Goal: Task Accomplishment & Management: Use online tool/utility

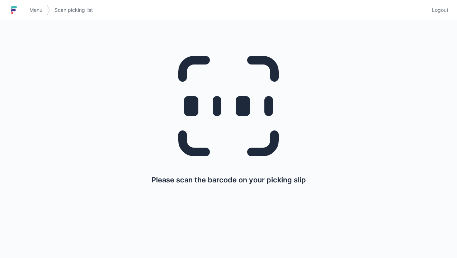
click at [37, 15] on link "Menu" at bounding box center [36, 10] width 22 height 13
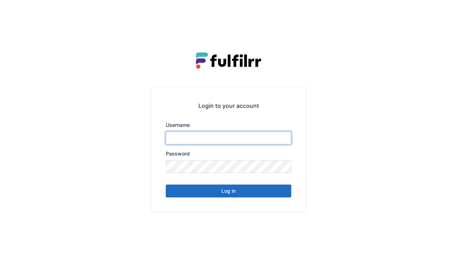
type input "******"
click at [232, 196] on button "Log in" at bounding box center [229, 191] width 126 height 13
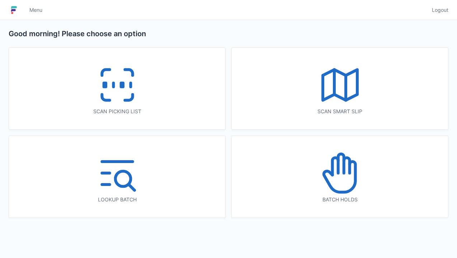
click at [121, 87] on rect at bounding box center [122, 85] width 2 height 4
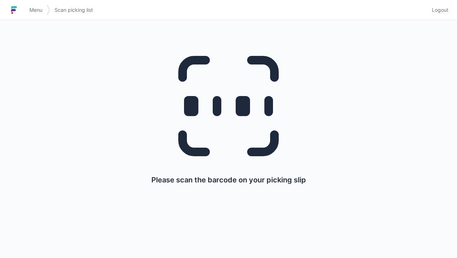
click at [38, 9] on span "Menu" at bounding box center [35, 9] width 13 height 7
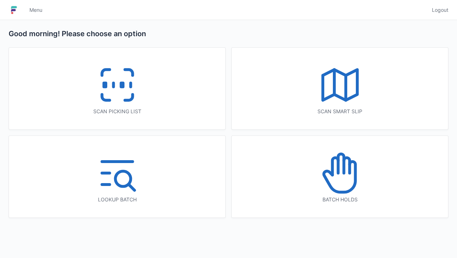
click at [118, 88] on icon at bounding box center [117, 85] width 46 height 46
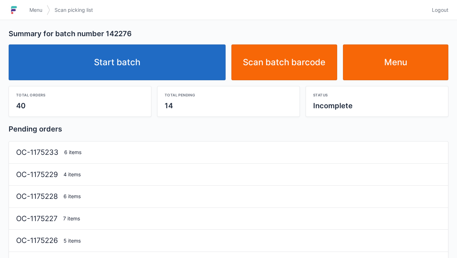
click at [133, 67] on link "Start batch" at bounding box center [117, 62] width 217 height 36
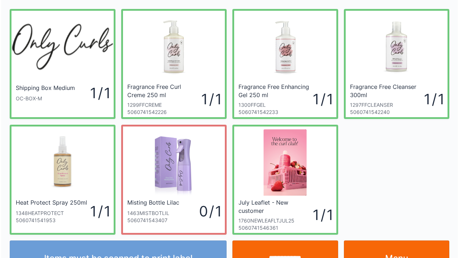
scroll to position [42, 0]
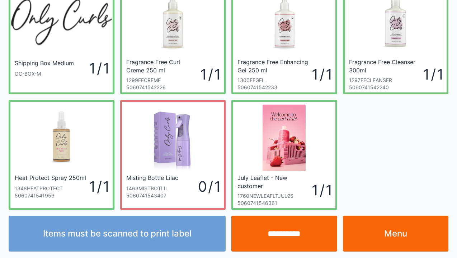
click at [289, 243] on input "**********" at bounding box center [284, 234] width 106 height 36
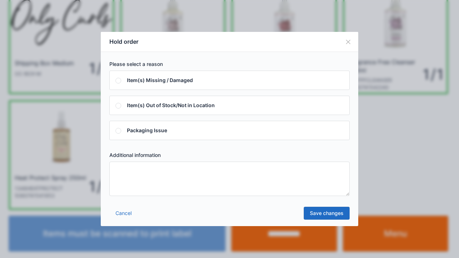
click at [122, 177] on textarea at bounding box center [229, 179] width 240 height 34
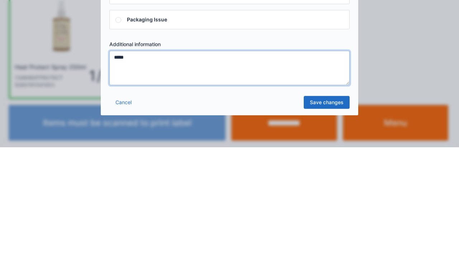
type textarea "*****"
click at [330, 217] on link "Save changes" at bounding box center [327, 213] width 46 height 13
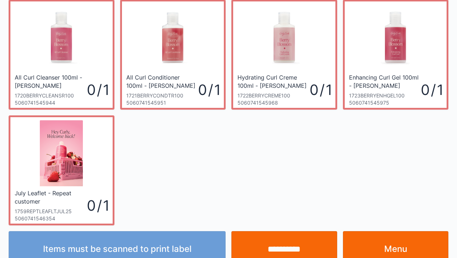
scroll to position [157, 0]
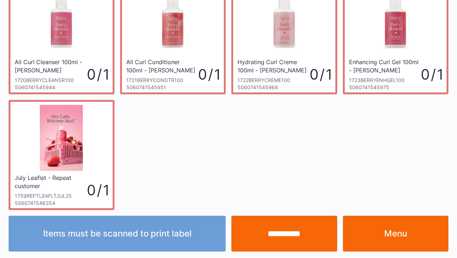
click at [289, 235] on input "**********" at bounding box center [284, 234] width 106 height 36
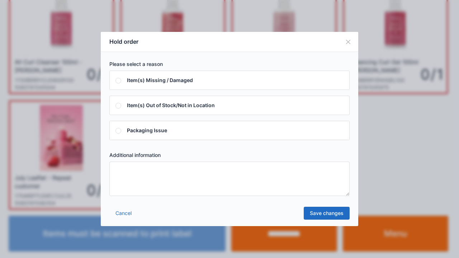
click at [127, 217] on link "Cancel" at bounding box center [123, 213] width 28 height 13
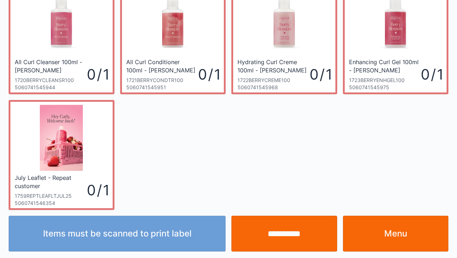
click at [399, 235] on link "Menu" at bounding box center [396, 234] width 106 height 36
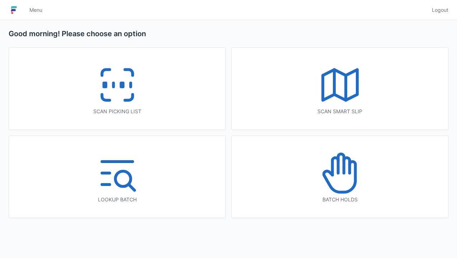
click at [339, 184] on icon at bounding box center [340, 173] width 46 height 46
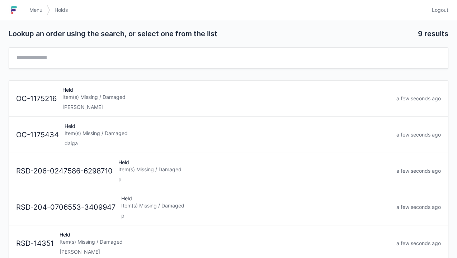
click at [39, 15] on link "Menu" at bounding box center [36, 10] width 22 height 13
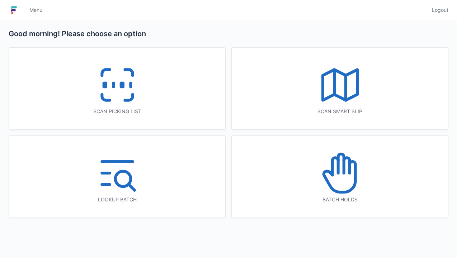
click at [96, 91] on icon at bounding box center [117, 85] width 46 height 46
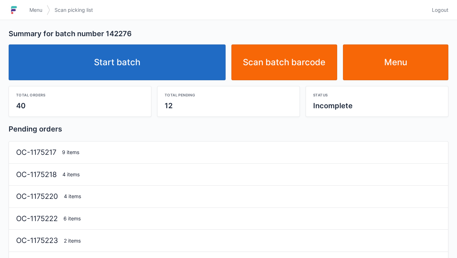
click at [130, 62] on link "Start batch" at bounding box center [117, 62] width 217 height 36
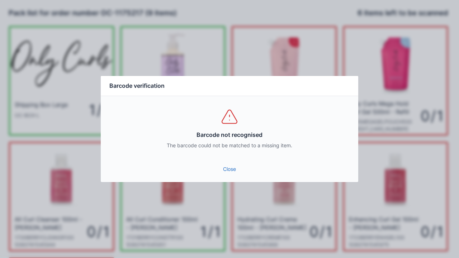
click at [232, 175] on link "Close" at bounding box center [230, 169] width 246 height 13
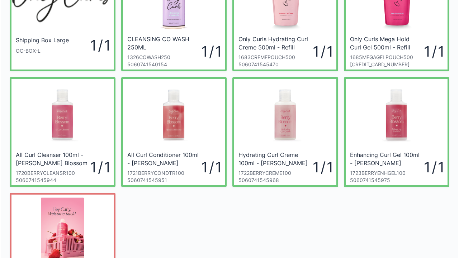
scroll to position [62, 0]
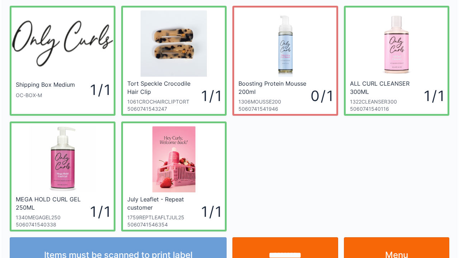
scroll to position [42, 0]
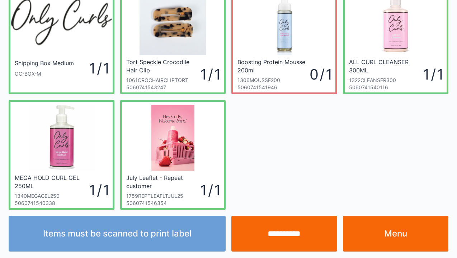
click at [288, 239] on input "**********" at bounding box center [284, 234] width 106 height 36
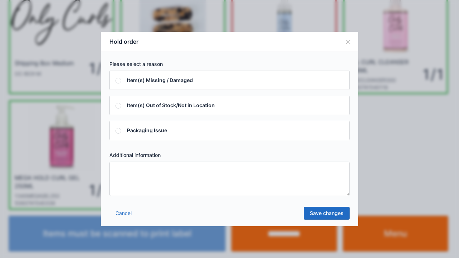
click at [124, 170] on textarea at bounding box center [229, 179] width 240 height 34
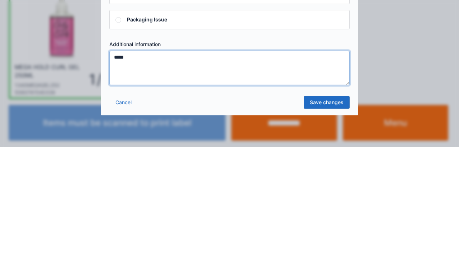
type textarea "*****"
click at [326, 212] on link "Save changes" at bounding box center [327, 213] width 46 height 13
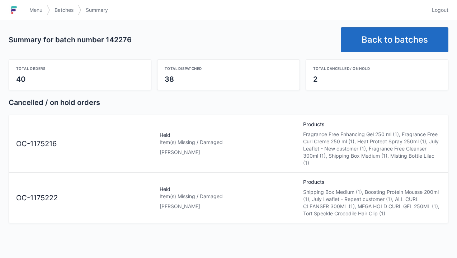
click at [34, 16] on link "Menu" at bounding box center [36, 10] width 22 height 13
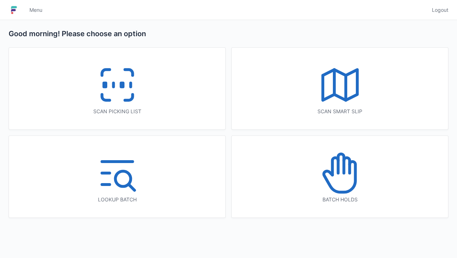
click at [339, 179] on icon at bounding box center [340, 173] width 46 height 46
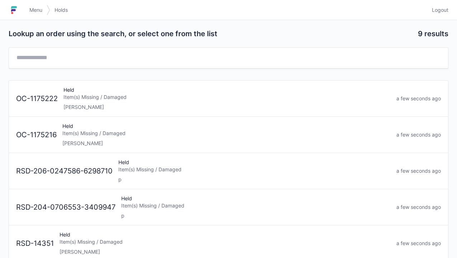
click at [81, 98] on div "Item(s) Missing / Damaged" at bounding box center [226, 97] width 327 height 7
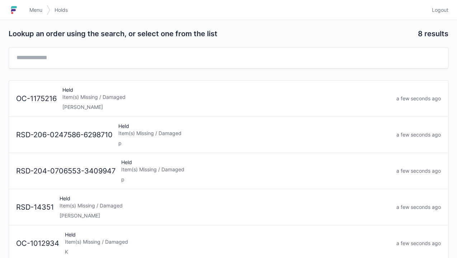
click at [85, 104] on div "[PERSON_NAME]" at bounding box center [226, 107] width 328 height 7
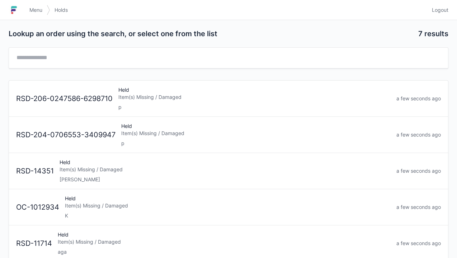
click at [41, 12] on span "Menu" at bounding box center [35, 9] width 13 height 7
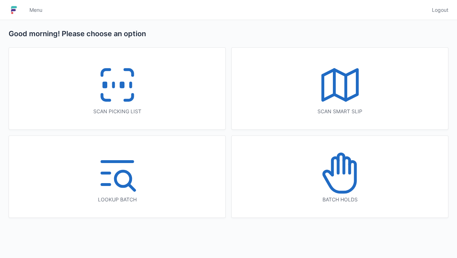
click at [122, 87] on rect at bounding box center [122, 85] width 2 height 4
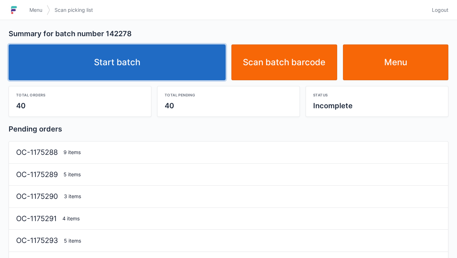
click at [130, 60] on link "Start batch" at bounding box center [117, 62] width 217 height 36
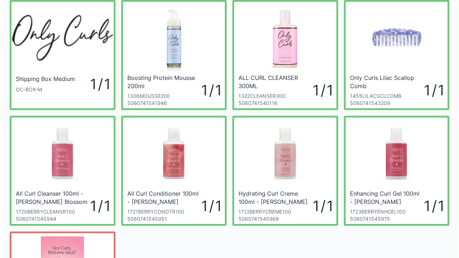
scroll to position [26, 0]
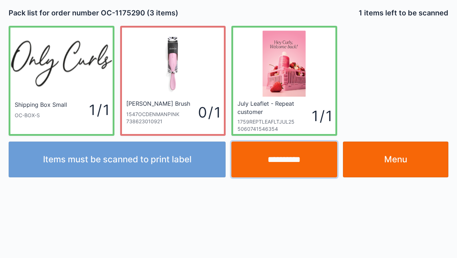
click at [284, 170] on input "**********" at bounding box center [284, 160] width 106 height 36
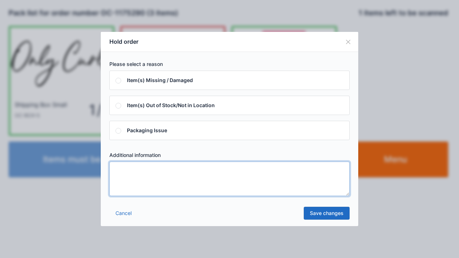
click at [121, 177] on textarea at bounding box center [229, 179] width 240 height 34
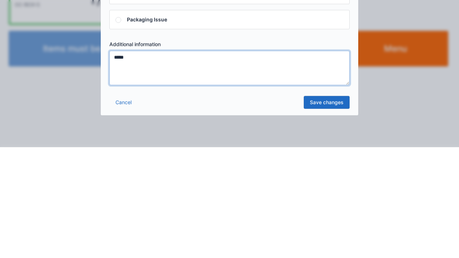
type textarea "*****"
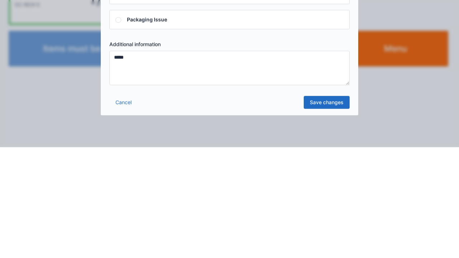
click at [333, 216] on link "Save changes" at bounding box center [327, 213] width 46 height 13
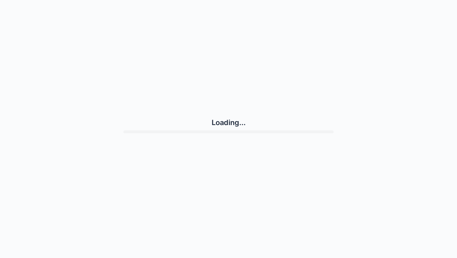
click at [334, 217] on div "Loading..." at bounding box center [229, 125] width 440 height 245
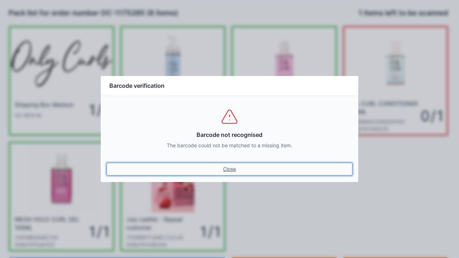
click at [234, 172] on link "Close" at bounding box center [230, 169] width 246 height 13
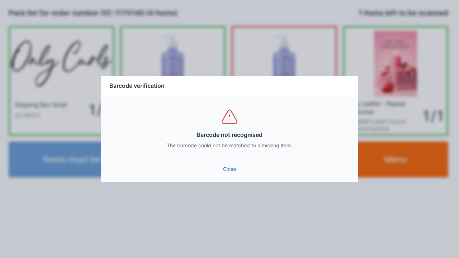
click at [231, 169] on link "Close" at bounding box center [230, 169] width 246 height 13
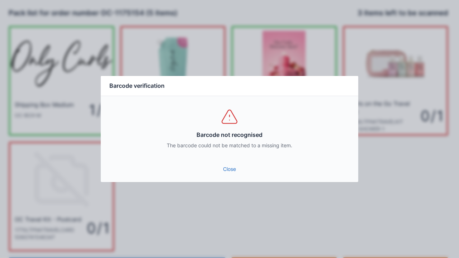
click at [229, 175] on link "Close" at bounding box center [230, 169] width 246 height 13
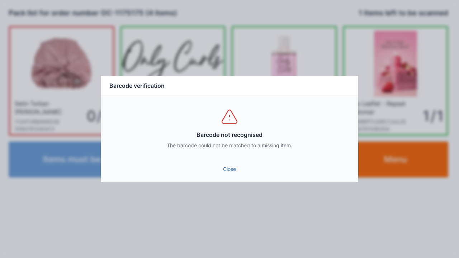
click at [230, 175] on link "Close" at bounding box center [230, 169] width 246 height 13
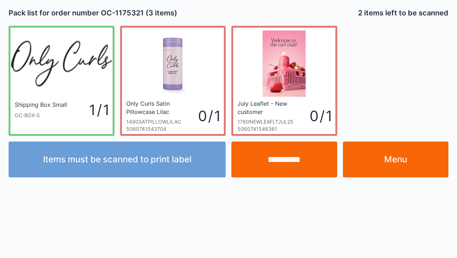
click at [393, 163] on link "Menu" at bounding box center [396, 160] width 106 height 36
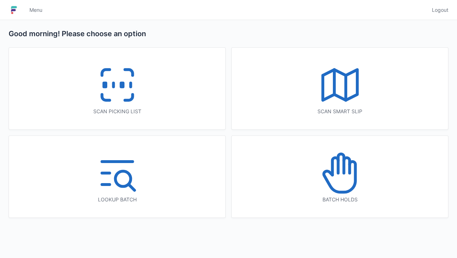
click at [327, 189] on icon at bounding box center [340, 173] width 46 height 46
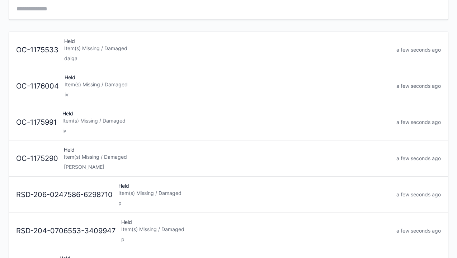
scroll to position [49, 0]
click at [100, 161] on div "Held Item(s) Missing / Damaged [PERSON_NAME]" at bounding box center [227, 158] width 333 height 24
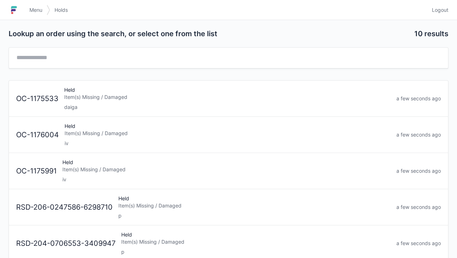
click at [41, 14] on link "Menu" at bounding box center [36, 10] width 22 height 13
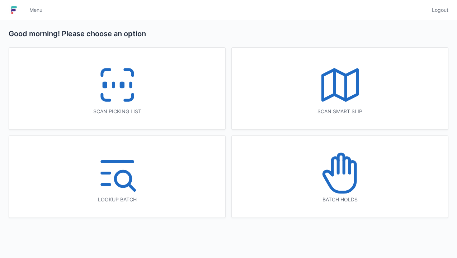
click at [118, 92] on icon at bounding box center [117, 85] width 46 height 46
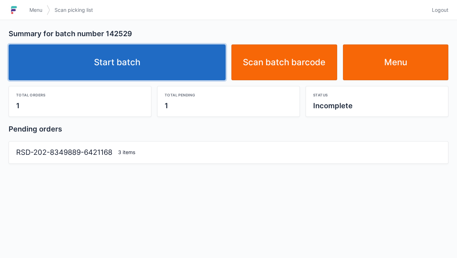
click at [125, 65] on link "Start batch" at bounding box center [117, 62] width 217 height 36
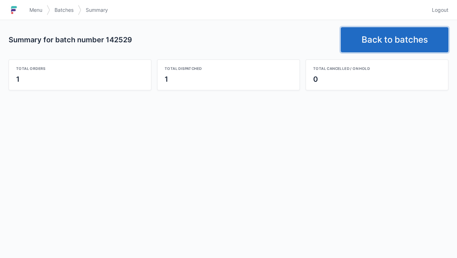
click at [396, 36] on link "Back to batches" at bounding box center [395, 39] width 108 height 25
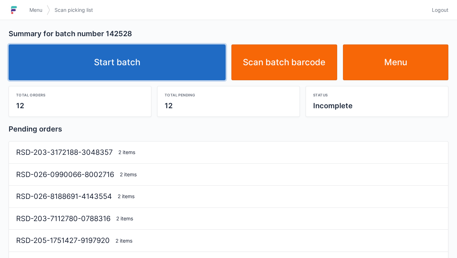
click at [126, 72] on link "Start batch" at bounding box center [117, 62] width 217 height 36
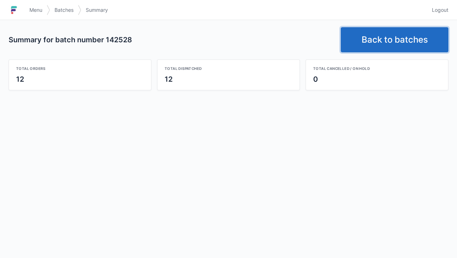
click at [385, 36] on link "Back to batches" at bounding box center [395, 39] width 108 height 25
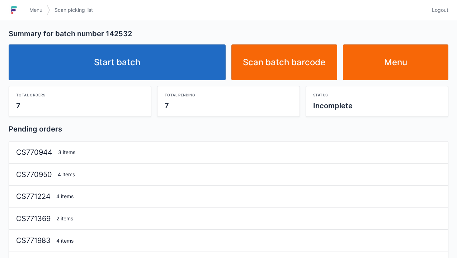
click at [127, 66] on link "Start batch" at bounding box center [117, 62] width 217 height 36
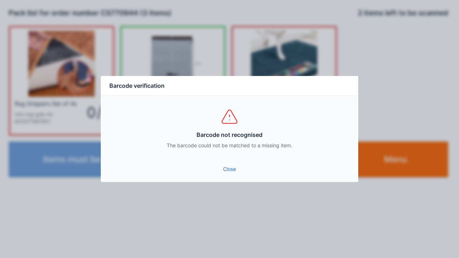
click at [230, 171] on link "Close" at bounding box center [230, 169] width 246 height 13
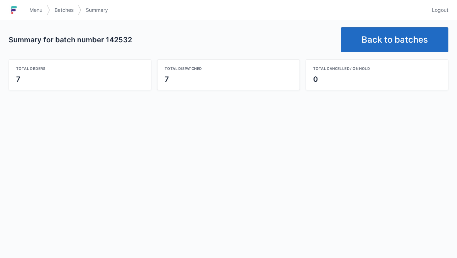
click at [392, 36] on link "Back to batches" at bounding box center [395, 39] width 108 height 25
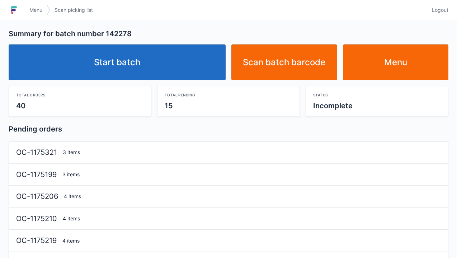
click at [136, 71] on link "Start batch" at bounding box center [117, 62] width 217 height 36
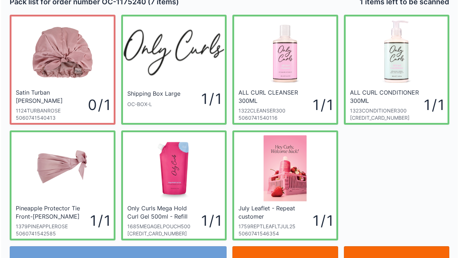
scroll to position [42, 0]
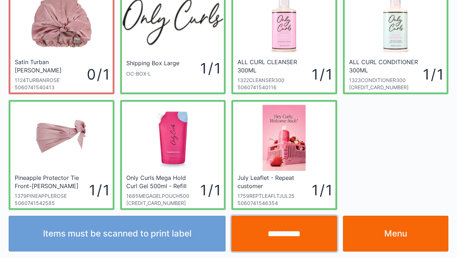
click at [291, 240] on input "**********" at bounding box center [284, 234] width 106 height 36
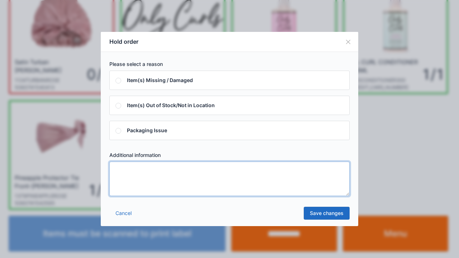
click at [121, 178] on textarea at bounding box center [229, 179] width 240 height 34
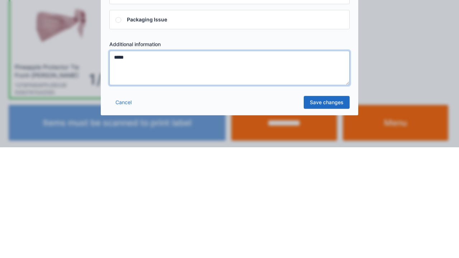
type textarea "*****"
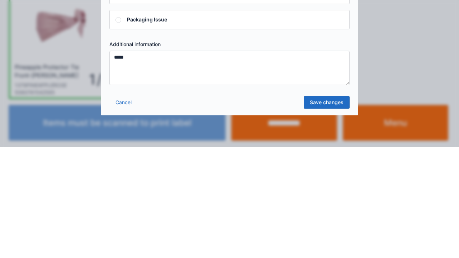
click at [331, 215] on link "Save changes" at bounding box center [327, 213] width 46 height 13
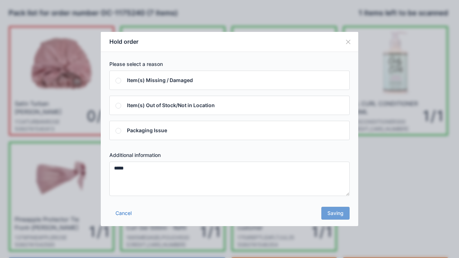
click at [339, 215] on div "Cancel Saving" at bounding box center [230, 216] width 258 height 22
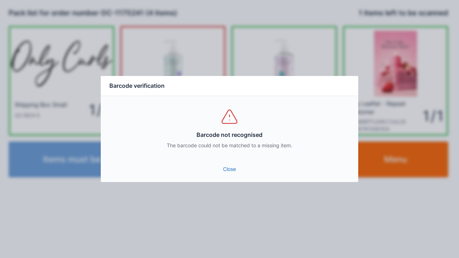
click at [229, 168] on link "Close" at bounding box center [230, 169] width 246 height 13
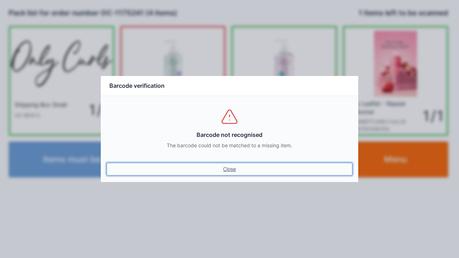
click at [232, 171] on link "Close" at bounding box center [230, 169] width 246 height 13
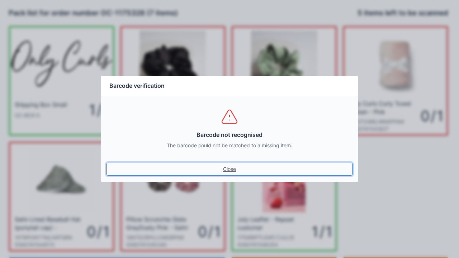
click at [234, 172] on link "Close" at bounding box center [230, 169] width 246 height 13
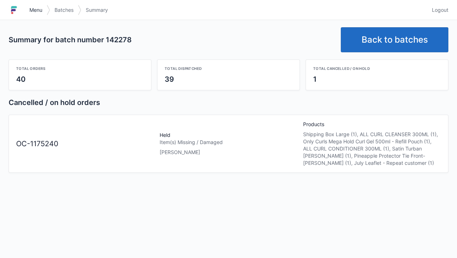
click at [34, 14] on link "Menu" at bounding box center [36, 10] width 22 height 13
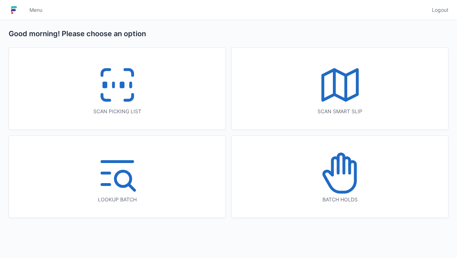
click at [348, 186] on icon at bounding box center [340, 173] width 46 height 46
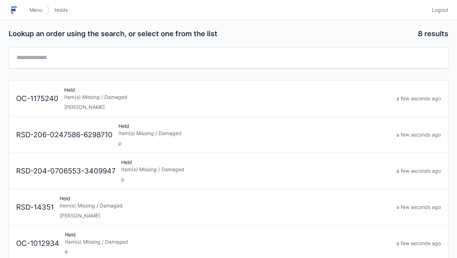
click at [84, 105] on div "Elena" at bounding box center [227, 107] width 326 height 7
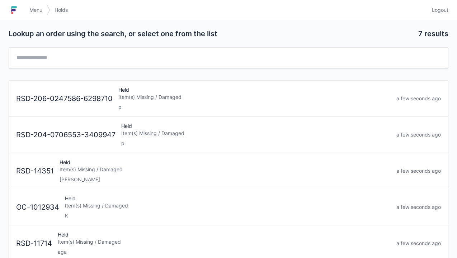
click at [40, 12] on span "Menu" at bounding box center [35, 9] width 13 height 7
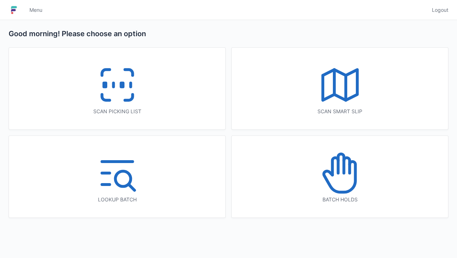
click at [116, 93] on icon at bounding box center [117, 85] width 46 height 46
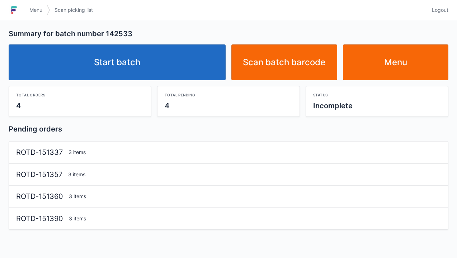
click at [126, 62] on link "Start batch" at bounding box center [117, 62] width 217 height 36
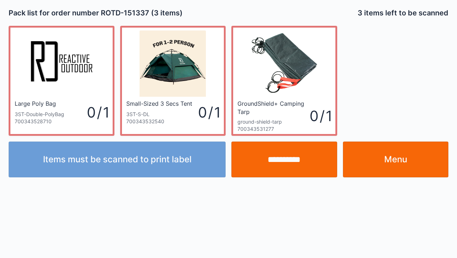
click at [401, 164] on link "Menu" at bounding box center [396, 160] width 106 height 36
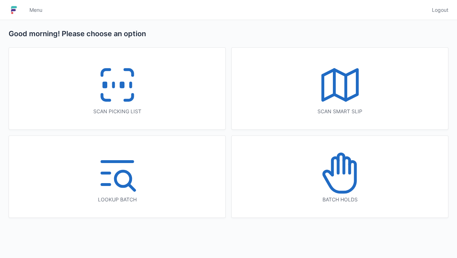
click at [111, 93] on icon at bounding box center [117, 85] width 46 height 46
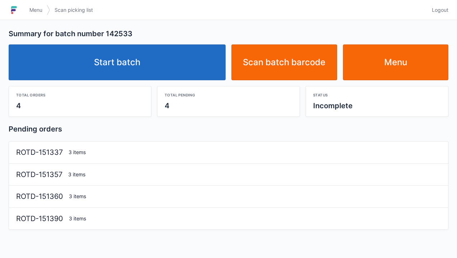
click at [124, 67] on link "Start batch" at bounding box center [117, 62] width 217 height 36
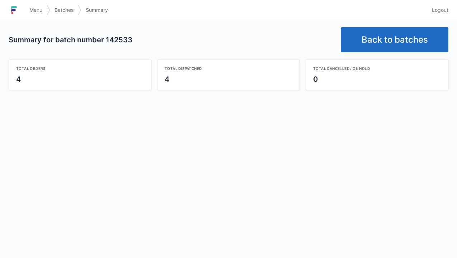
click at [384, 36] on link "Back to batches" at bounding box center [395, 39] width 108 height 25
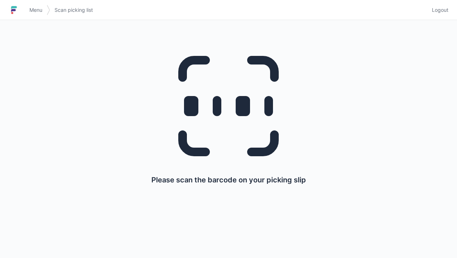
click at [38, 16] on link "Menu" at bounding box center [36, 10] width 22 height 13
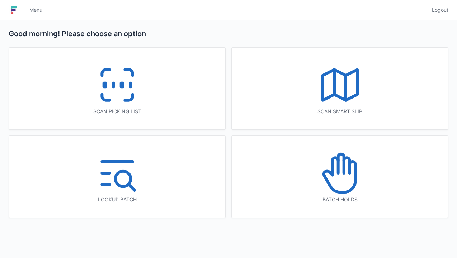
click at [110, 95] on icon at bounding box center [117, 85] width 46 height 46
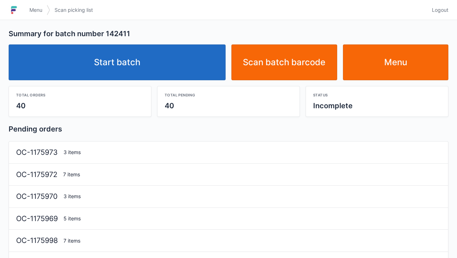
click at [141, 72] on link "Start batch" at bounding box center [117, 62] width 217 height 36
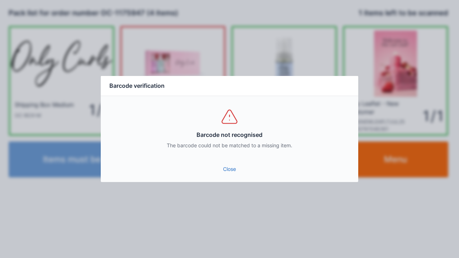
click at [222, 180] on div "Close" at bounding box center [230, 172] width 258 height 22
click at [242, 174] on link "Close" at bounding box center [230, 169] width 246 height 13
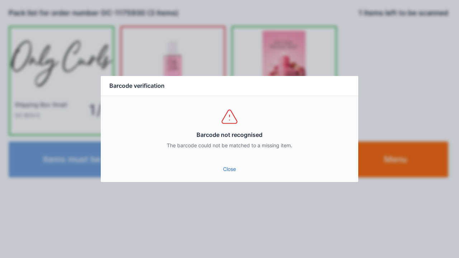
click at [227, 170] on link "Close" at bounding box center [230, 169] width 246 height 13
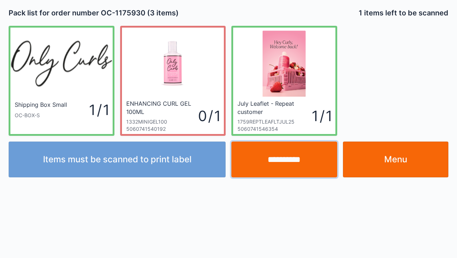
click at [308, 169] on input "**********" at bounding box center [284, 160] width 106 height 36
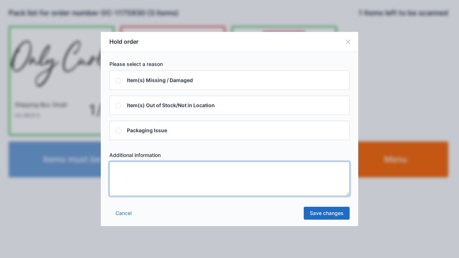
click at [119, 175] on textarea at bounding box center [229, 179] width 240 height 34
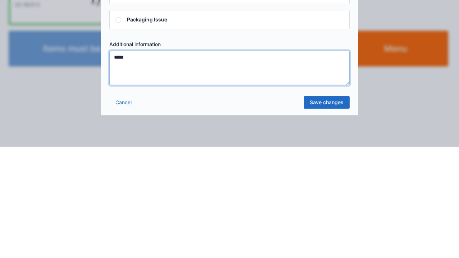
type textarea "*****"
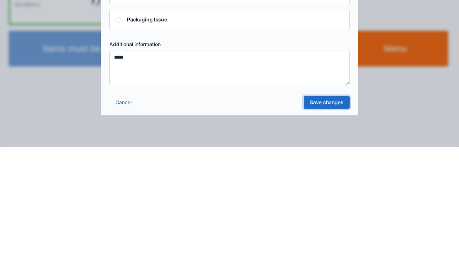
click at [329, 218] on link "Save changes" at bounding box center [327, 213] width 46 height 13
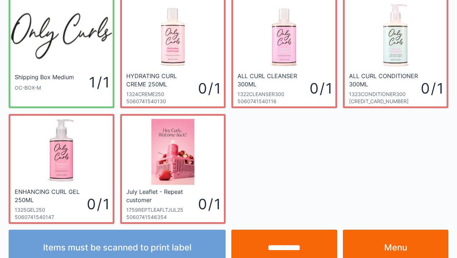
scroll to position [42, 0]
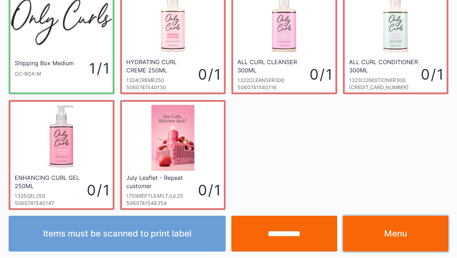
click at [388, 235] on link "Menu" at bounding box center [396, 234] width 106 height 36
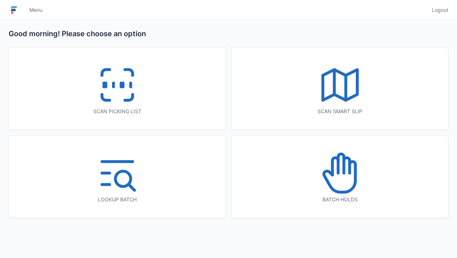
click at [332, 184] on icon at bounding box center [340, 173] width 46 height 46
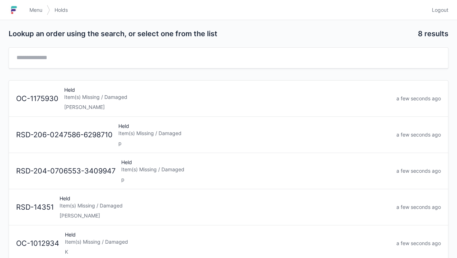
click at [106, 104] on div "Elena" at bounding box center [227, 107] width 326 height 7
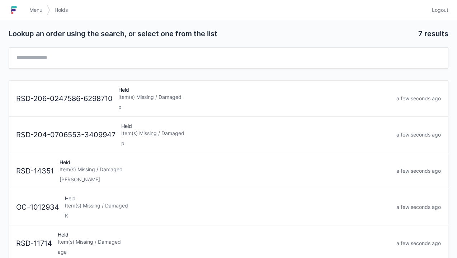
click at [36, 15] on link "Menu" at bounding box center [36, 10] width 22 height 13
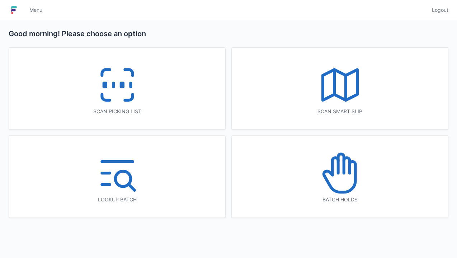
click at [120, 89] on icon at bounding box center [117, 85] width 46 height 46
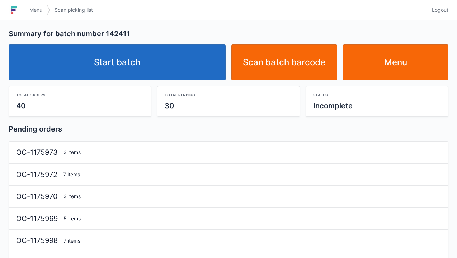
click at [123, 62] on link "Start batch" at bounding box center [117, 62] width 217 height 36
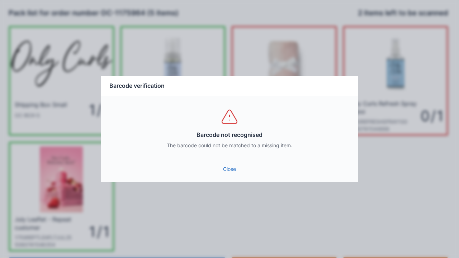
click at [237, 168] on link "Close" at bounding box center [230, 169] width 246 height 13
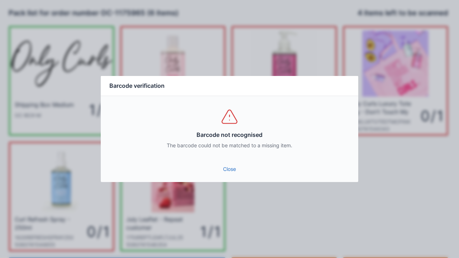
click at [236, 170] on link "Close" at bounding box center [230, 169] width 246 height 13
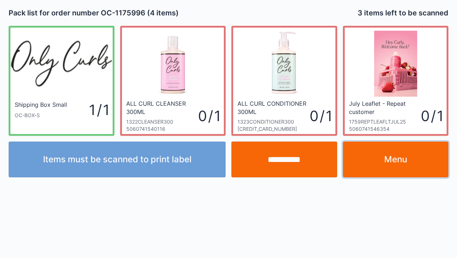
click at [385, 163] on link "Menu" at bounding box center [396, 160] width 106 height 36
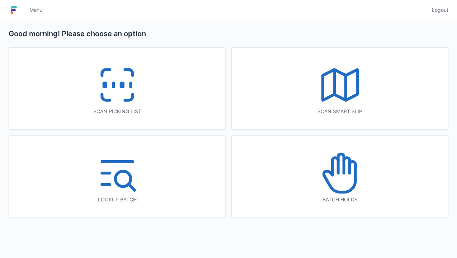
click at [108, 103] on icon at bounding box center [117, 85] width 46 height 46
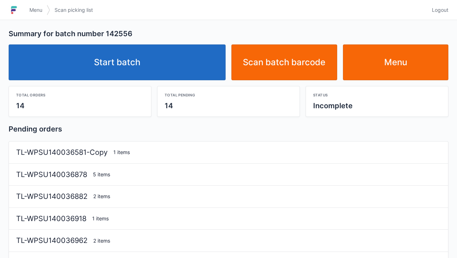
click at [118, 64] on link "Start batch" at bounding box center [117, 62] width 217 height 36
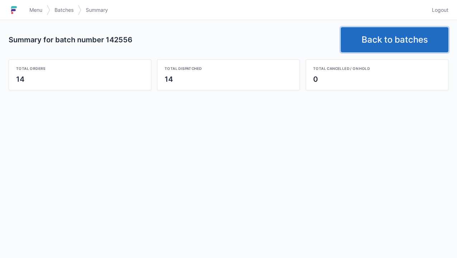
click at [400, 39] on link "Back to batches" at bounding box center [395, 39] width 108 height 25
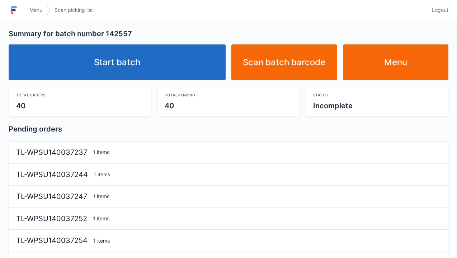
click at [128, 75] on link "Start batch" at bounding box center [117, 62] width 217 height 36
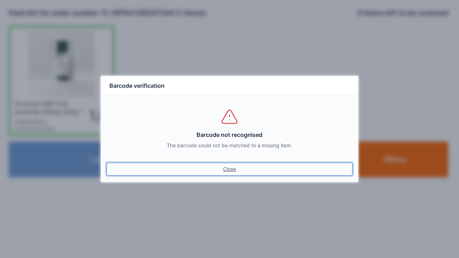
click at [223, 169] on link "Close" at bounding box center [230, 169] width 246 height 13
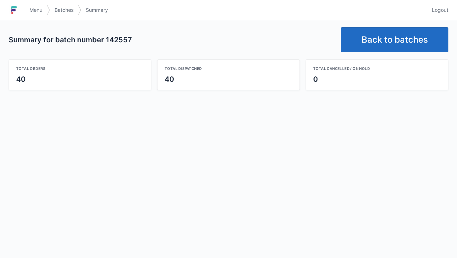
click at [393, 37] on link "Back to batches" at bounding box center [395, 39] width 108 height 25
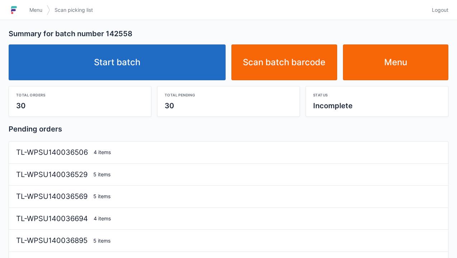
click at [118, 73] on link "Start batch" at bounding box center [117, 62] width 217 height 36
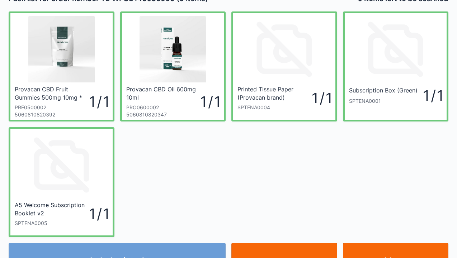
scroll to position [42, 0]
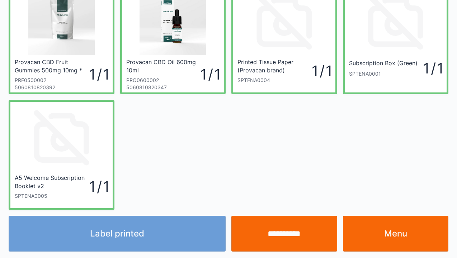
click at [136, 238] on div "Label printed" at bounding box center [117, 234] width 223 height 36
click at [127, 237] on div "Label printed" at bounding box center [117, 234] width 223 height 36
click at [128, 240] on div "Label printed" at bounding box center [117, 234] width 223 height 36
click at [381, 233] on link "Menu" at bounding box center [396, 234] width 106 height 36
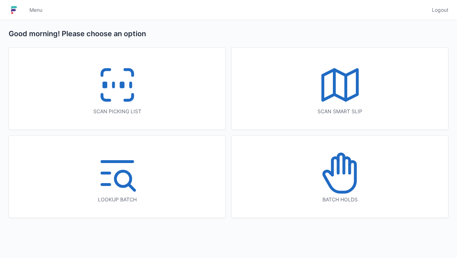
click at [132, 97] on icon at bounding box center [129, 98] width 8 height 6
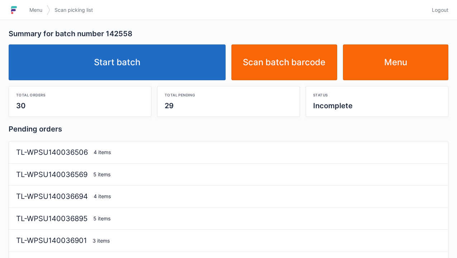
click at [131, 71] on link "Start batch" at bounding box center [117, 62] width 217 height 36
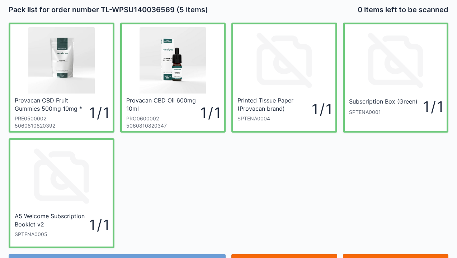
scroll to position [42, 0]
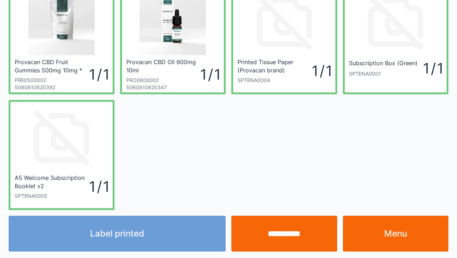
click at [137, 243] on div "Label printed" at bounding box center [117, 234] width 223 height 36
click at [129, 240] on div "Label printed" at bounding box center [117, 234] width 223 height 36
click at [395, 244] on link "Menu" at bounding box center [396, 234] width 106 height 36
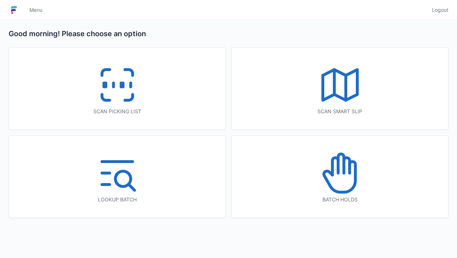
click at [118, 99] on icon at bounding box center [117, 85] width 46 height 46
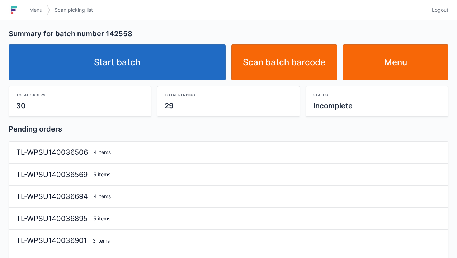
click at [124, 74] on link "Start batch" at bounding box center [117, 62] width 217 height 36
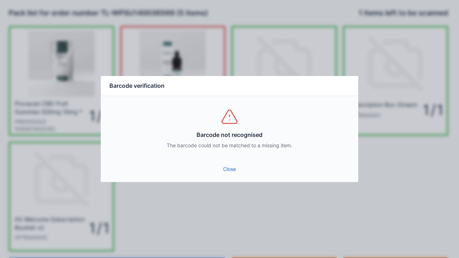
click at [237, 171] on link "Close" at bounding box center [230, 169] width 246 height 13
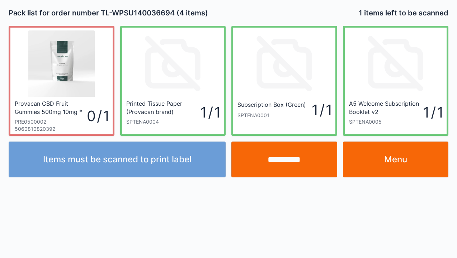
click at [283, 168] on input "**********" at bounding box center [284, 160] width 106 height 36
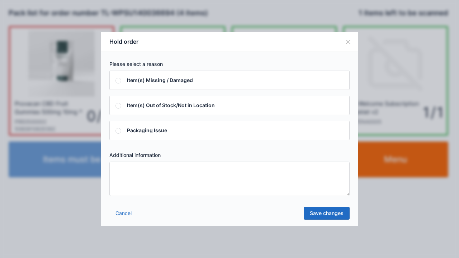
click at [116, 176] on textarea at bounding box center [229, 179] width 240 height 34
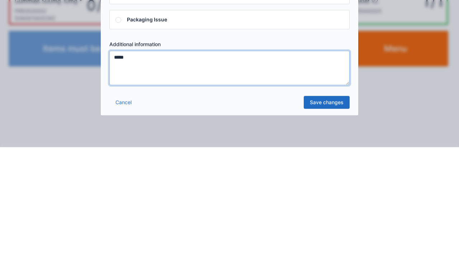
type textarea "*****"
click at [333, 217] on link "Save changes" at bounding box center [327, 213] width 46 height 13
